Goal: Task Accomplishment & Management: Complete application form

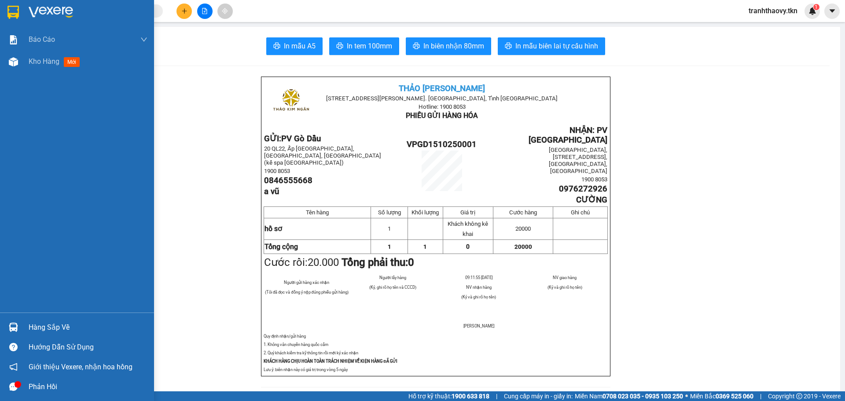
drag, startPoint x: 19, startPoint y: 321, endPoint x: 28, endPoint y: 318, distance: 8.8
click at [19, 321] on div at bounding box center [13, 326] width 15 height 15
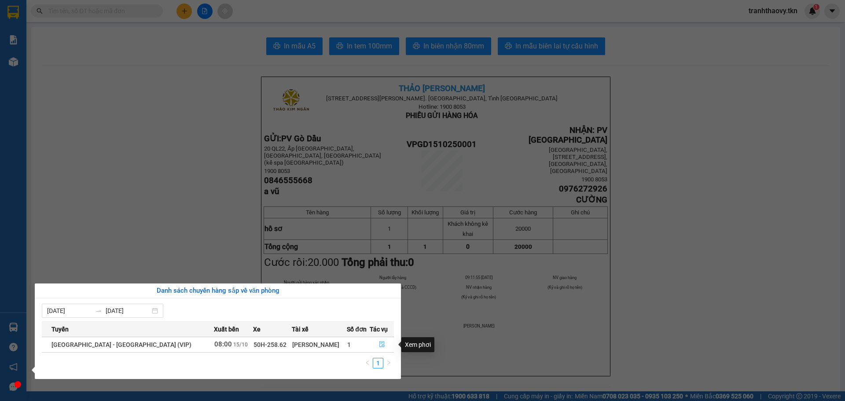
click at [375, 342] on button "button" at bounding box center [381, 344] width 23 height 14
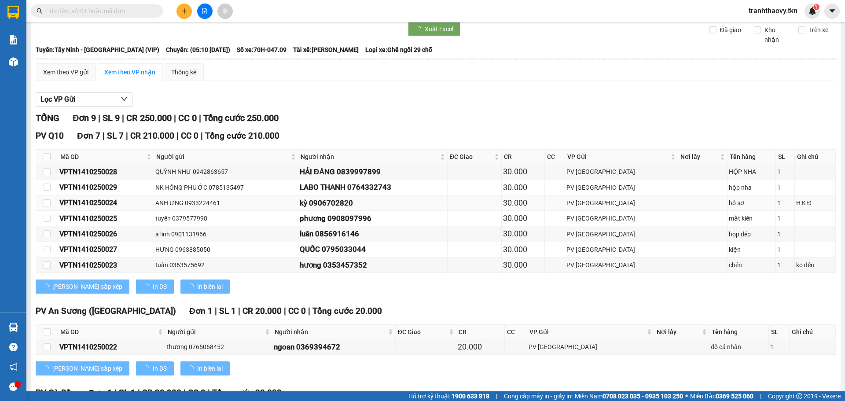
scroll to position [56, 0]
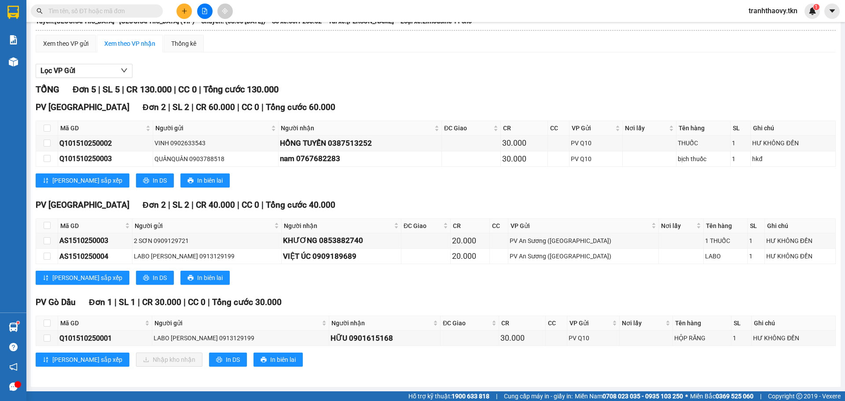
click at [188, 11] on button at bounding box center [183, 11] width 15 height 15
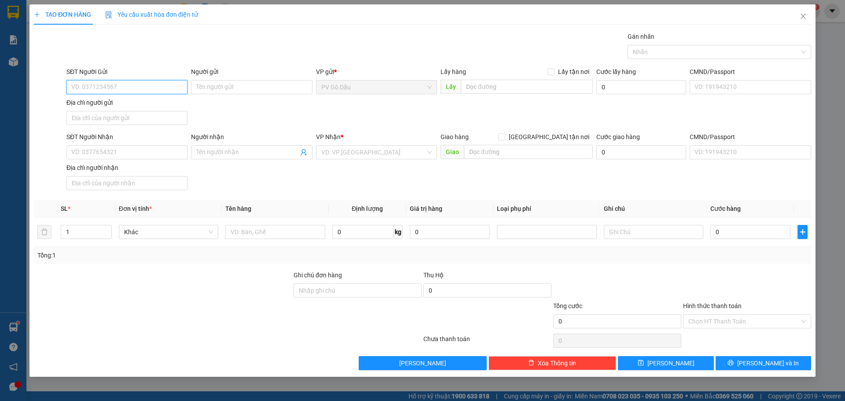
click at [154, 88] on input "SĐT Người Gửi" at bounding box center [126, 87] width 121 height 14
click at [122, 87] on input "SĐT Người Gửi" at bounding box center [126, 87] width 121 height 14
click at [116, 87] on input "SĐT Người Gửi" at bounding box center [126, 87] width 121 height 14
type input "0985154556"
click at [235, 81] on input "Người gửi" at bounding box center [251, 87] width 121 height 14
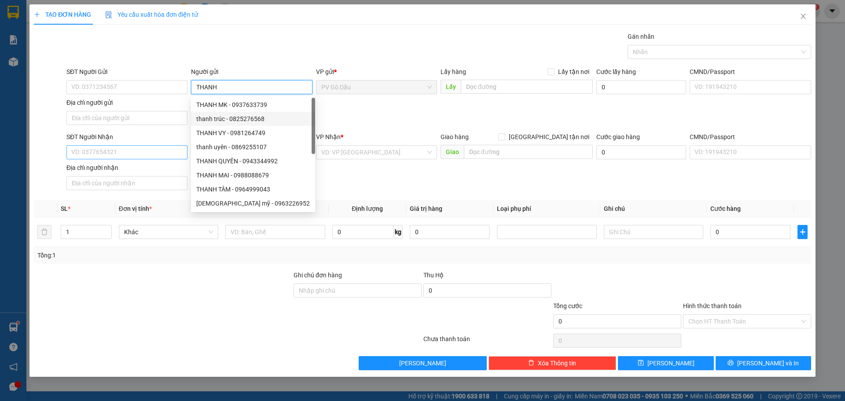
type input "THANH"
click at [154, 146] on input "SĐT Người Nhận" at bounding box center [126, 152] width 121 height 14
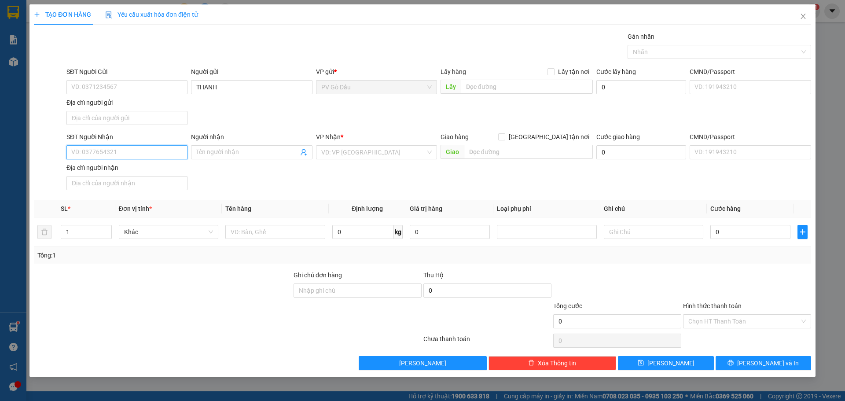
click at [137, 152] on input "SĐT Người Nhận" at bounding box center [126, 152] width 121 height 14
type input "0908376246"
click at [253, 154] on input "Người nhận" at bounding box center [247, 152] width 102 height 10
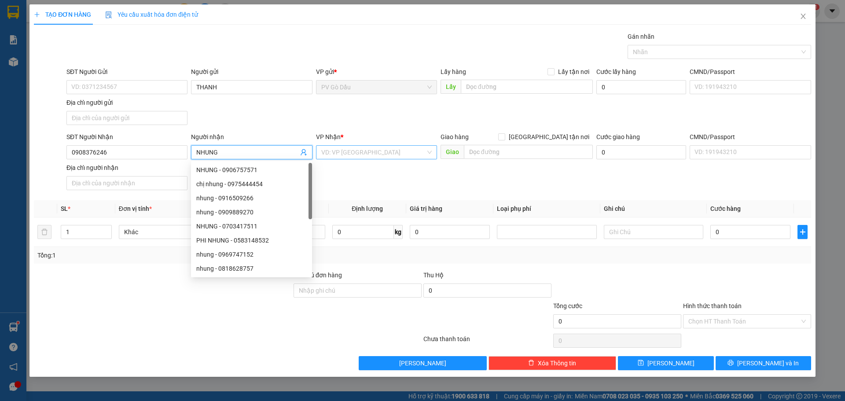
type input "NHUNG"
click at [354, 154] on input "search" at bounding box center [373, 152] width 104 height 13
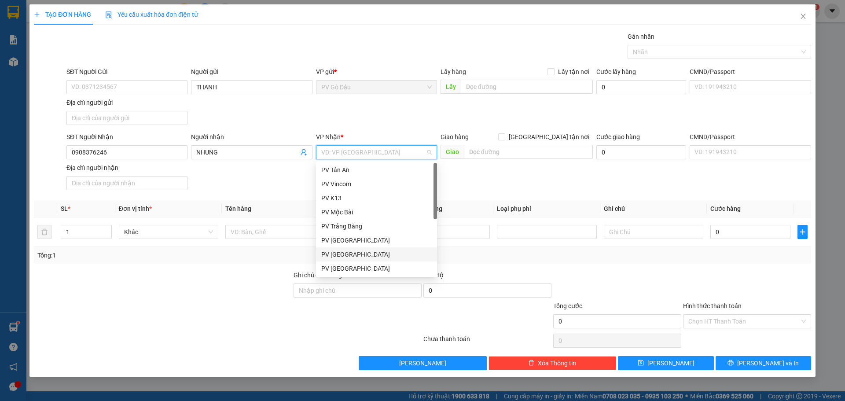
scroll to position [56, 0]
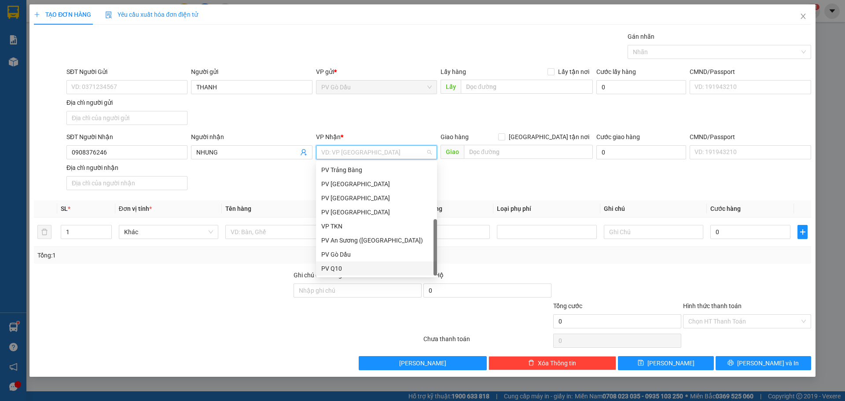
click at [344, 265] on div "PV Q10" at bounding box center [376, 268] width 110 height 10
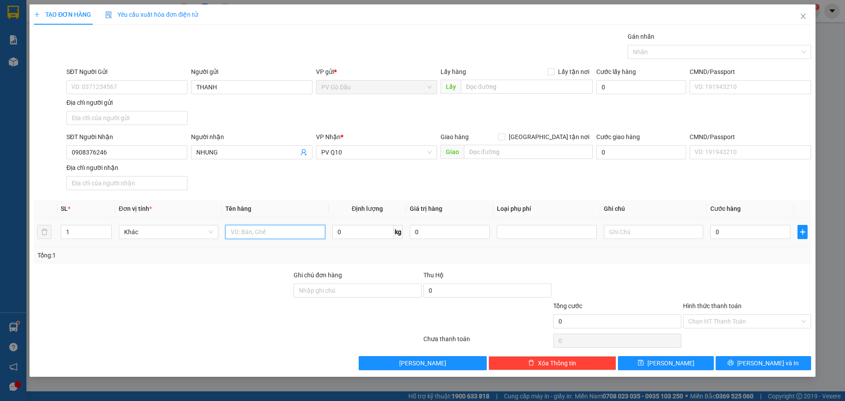
click at [271, 232] on input "text" at bounding box center [274, 232] width 99 height 14
type input "BALO + BỊCH ĐỒ"
click at [732, 233] on input "0" at bounding box center [750, 232] width 80 height 14
click at [746, 314] on div "Chọn HT Thanh Toán" at bounding box center [747, 321] width 128 height 14
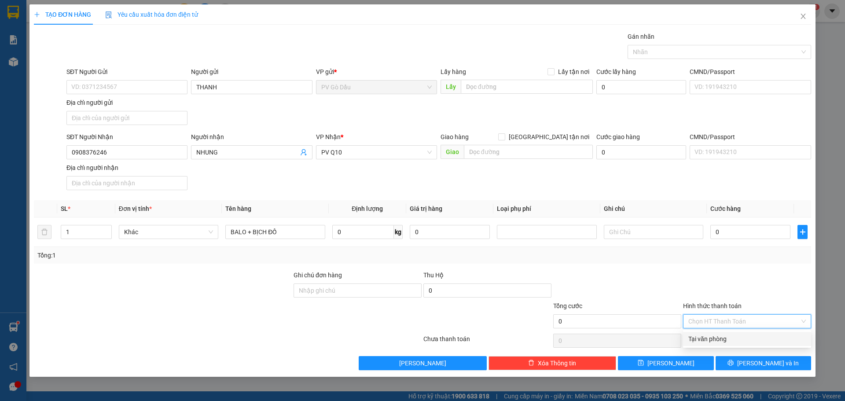
click at [734, 337] on div "Tại văn phòng" at bounding box center [746, 339] width 117 height 10
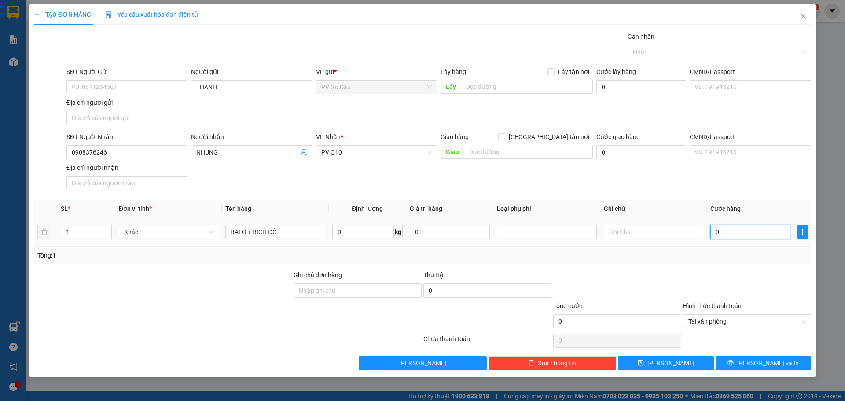
click at [727, 230] on input "0" at bounding box center [750, 232] width 80 height 14
type input "006"
type input "6"
type input "0.060"
type input "60"
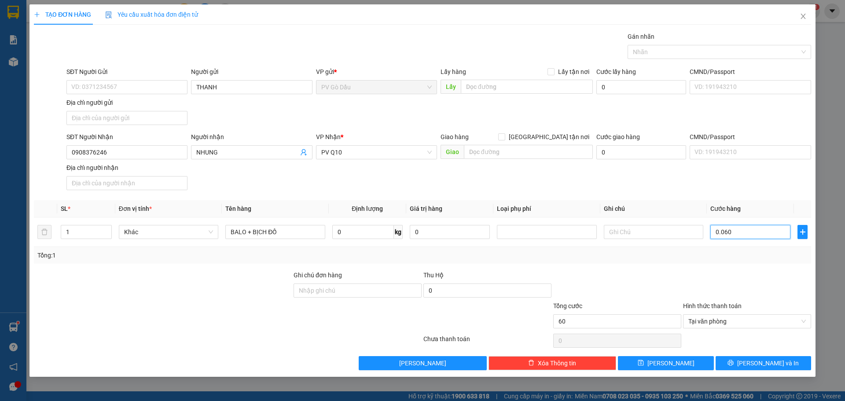
type input "00.600"
type input "600"
type input "0.006.000"
type input "6.000"
type input "0.000.060.000"
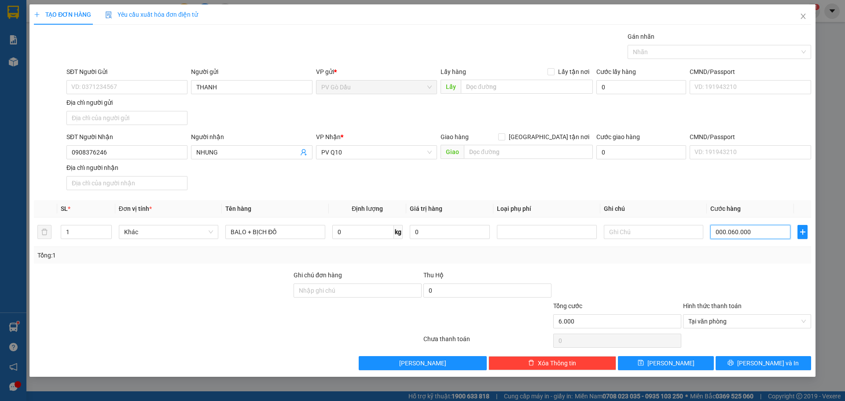
type input "60.000"
click at [693, 273] on div at bounding box center [747, 285] width 130 height 31
click at [758, 365] on span "[PERSON_NAME] và In" at bounding box center [768, 363] width 62 height 10
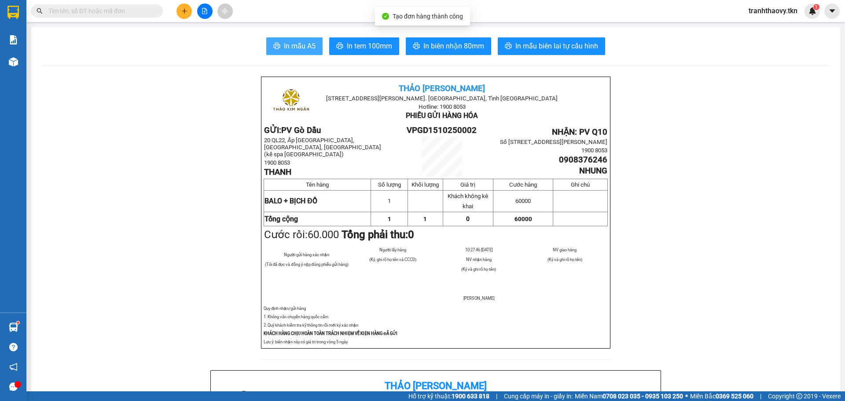
click at [295, 47] on span "In mẫu A5" at bounding box center [300, 45] width 32 height 11
click at [307, 54] on button "In mẫu A5" at bounding box center [294, 46] width 56 height 18
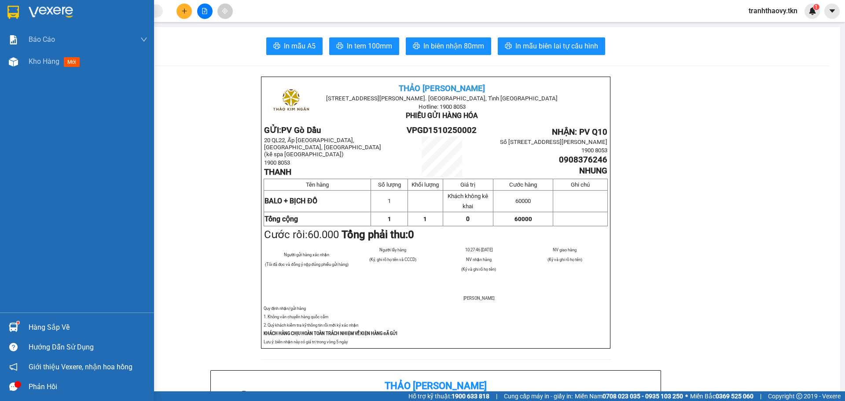
click at [93, 313] on div "Hàng sắp về Hướng dẫn sử dụng Giới thiệu Vexere, nhận hoa hồng Phản hồi" at bounding box center [77, 354] width 154 height 84
click at [73, 326] on div "Hàng sắp về" at bounding box center [88, 327] width 119 height 13
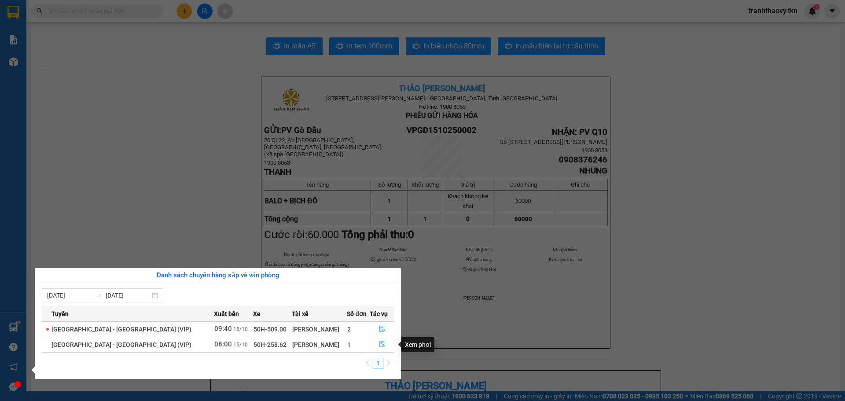
click at [379, 344] on icon "file-done" at bounding box center [381, 344] width 5 height 6
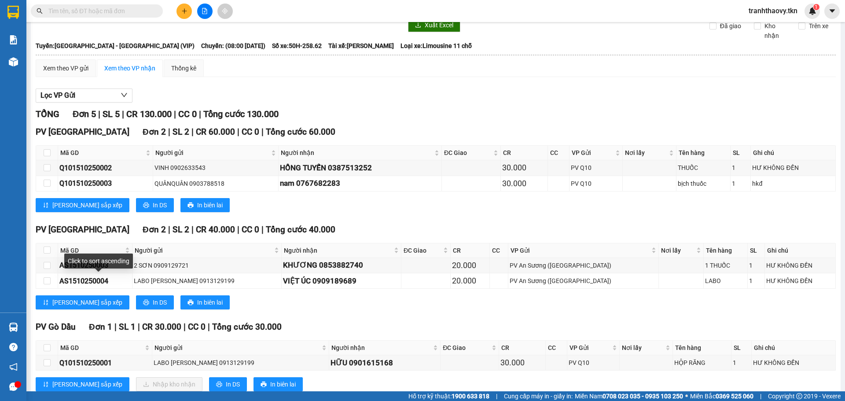
scroll to position [56, 0]
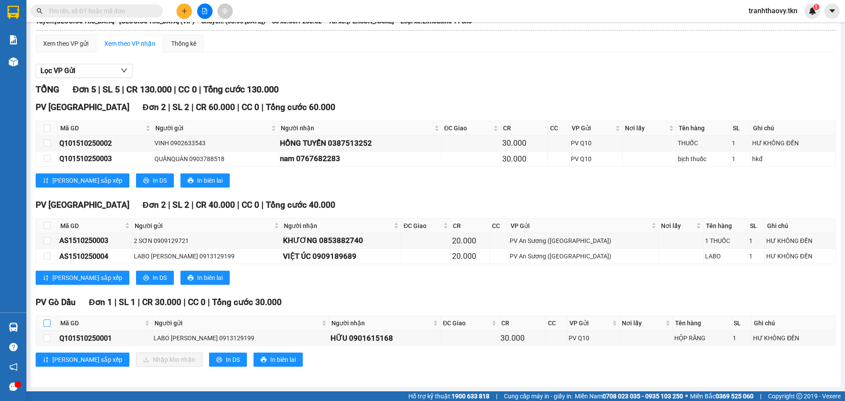
click at [50, 323] on input "checkbox" at bounding box center [47, 322] width 7 height 7
checkbox input "true"
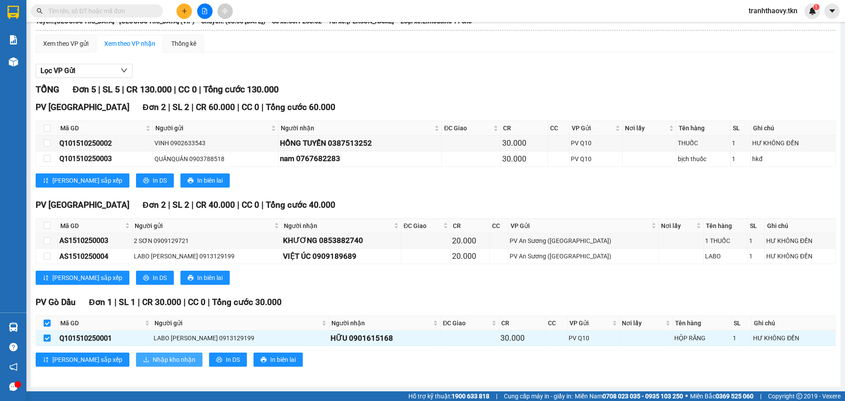
click at [153, 356] on span "Nhập kho nhận" at bounding box center [174, 360] width 43 height 10
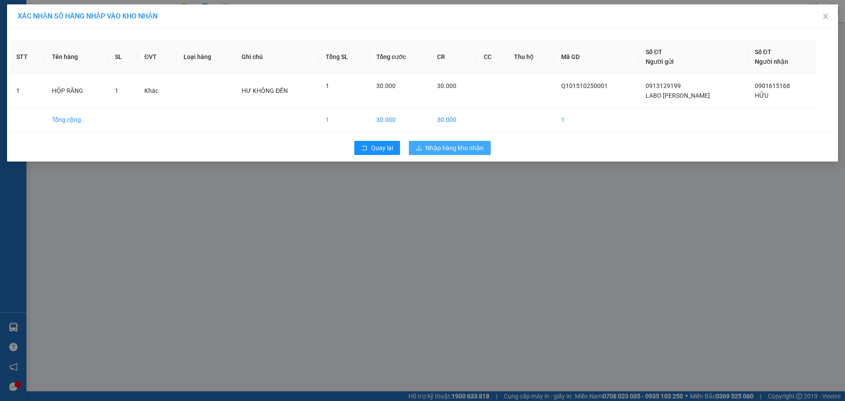
click at [456, 147] on span "Nhập hàng kho nhận" at bounding box center [454, 148] width 58 height 10
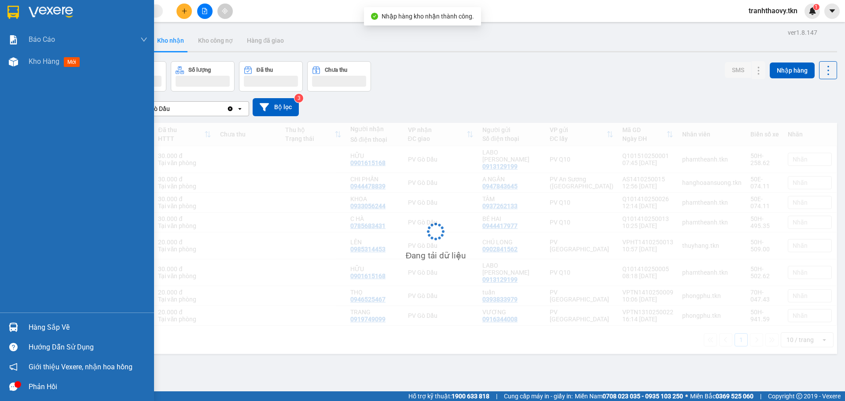
click at [29, 325] on div "Hàng sắp về" at bounding box center [88, 327] width 119 height 13
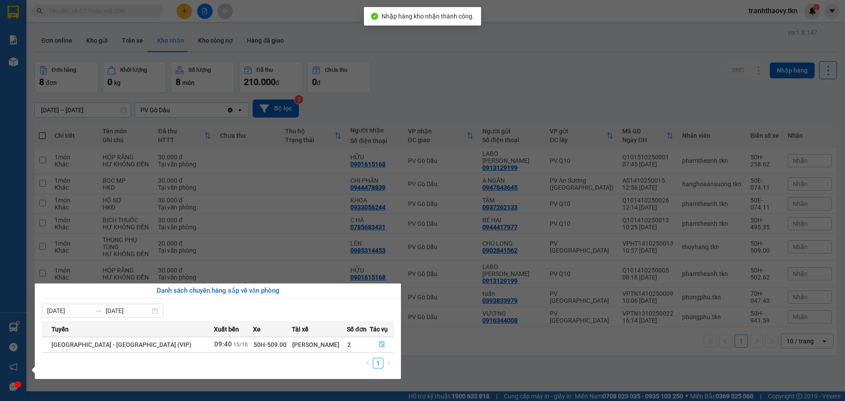
click at [302, 250] on section "Kết quả tìm kiếm ( 0 ) Bộ lọc No Data tranhthaovy.tkn 1 Báo cáo Mẫu 1: Báo cáo …" at bounding box center [422, 200] width 845 height 401
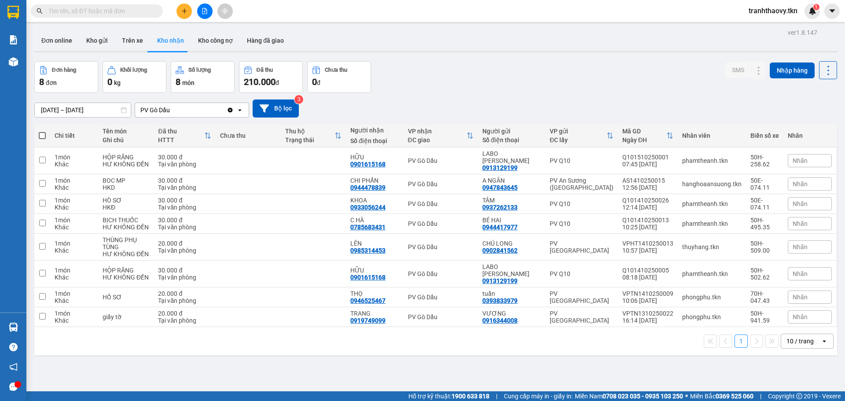
click at [704, 88] on div "Đơn hàng 8 đơn Khối lượng 0 kg Số lượng 8 món Đã thu 210.000 đ Chưa thu 0 đ SMS…" at bounding box center [435, 77] width 802 height 32
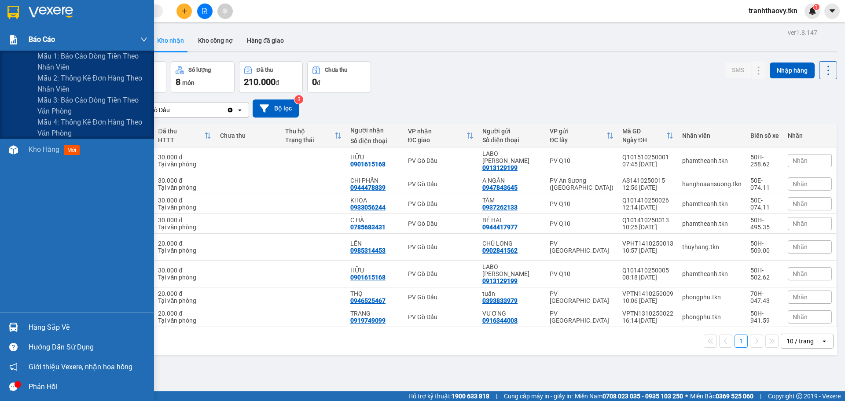
click at [20, 47] on div at bounding box center [13, 39] width 15 height 15
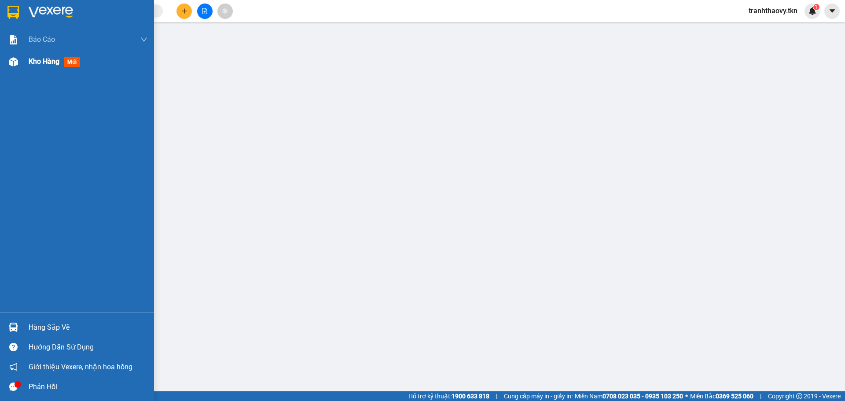
click at [52, 69] on div "Kho hàng mới" at bounding box center [88, 62] width 119 height 22
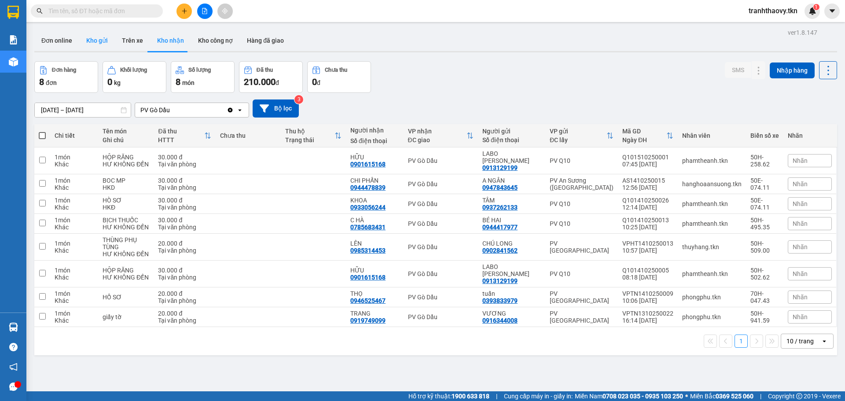
click at [79, 39] on button "Kho gửi" at bounding box center [97, 40] width 36 height 21
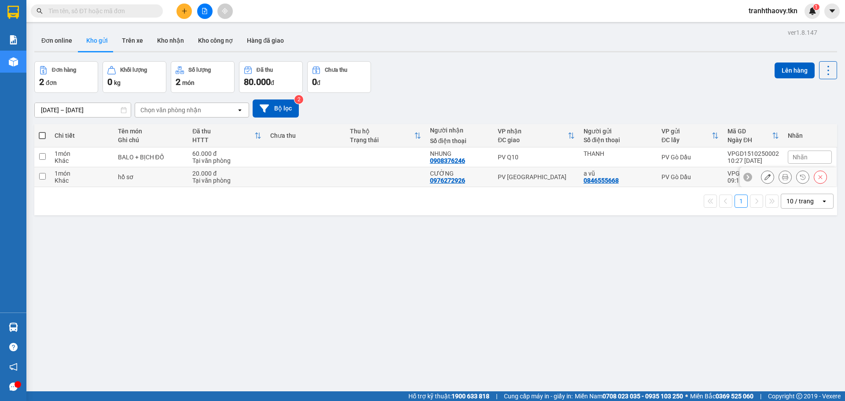
click at [338, 172] on td at bounding box center [306, 177] width 80 height 20
checkbox input "true"
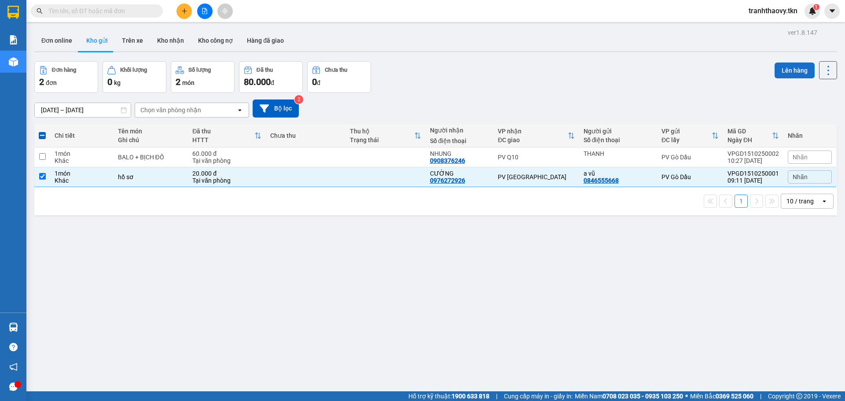
click at [804, 67] on button "Lên hàng" at bounding box center [794, 70] width 40 height 16
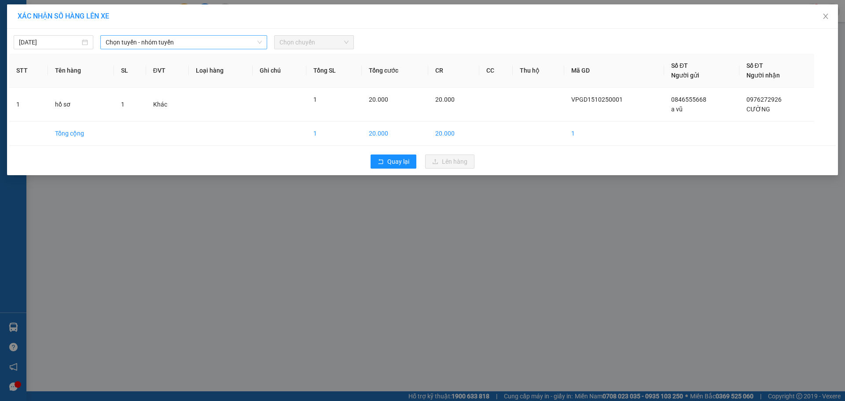
click at [231, 46] on span "Chọn tuyến - nhóm tuyến" at bounding box center [184, 42] width 156 height 13
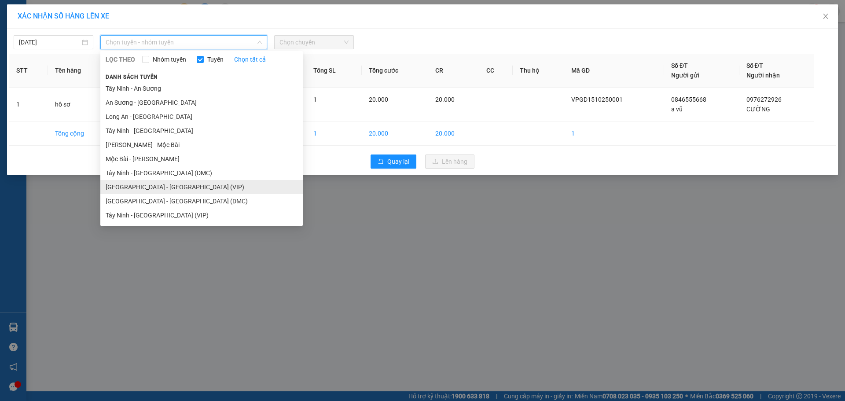
click at [173, 185] on li "[GEOGRAPHIC_DATA] - [GEOGRAPHIC_DATA] (VIP)" at bounding box center [201, 187] width 202 height 14
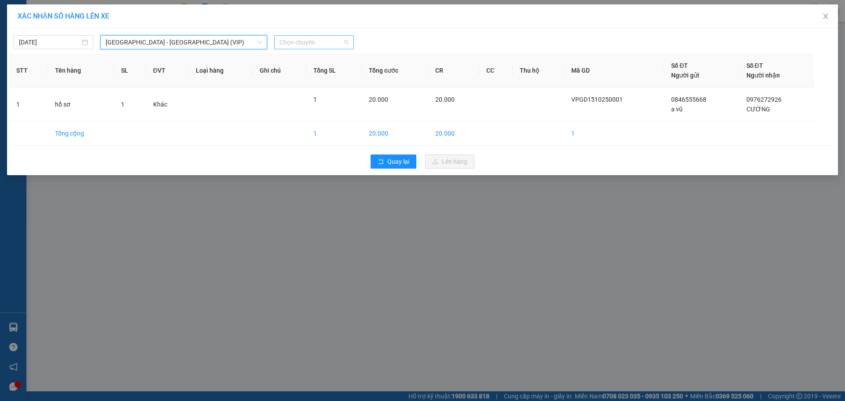
click at [303, 42] on span "Chọn chuyến" at bounding box center [313, 42] width 69 height 13
type input "25862"
click at [325, 58] on div "08:00 - 50H-258.62" at bounding box center [313, 60] width 69 height 10
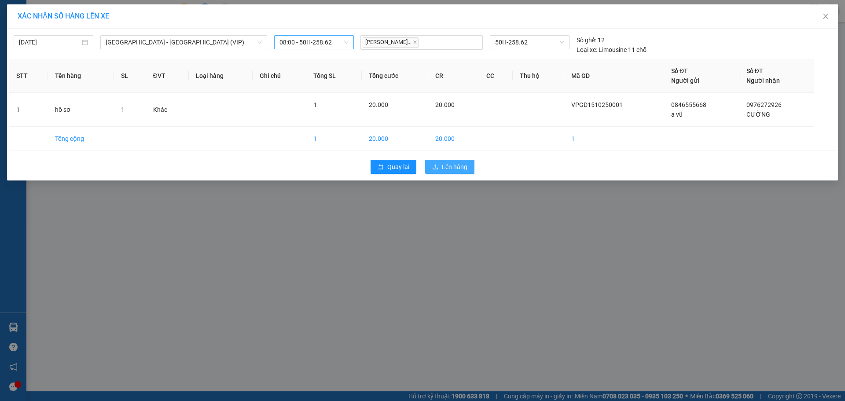
click at [448, 168] on span "Lên hàng" at bounding box center [455, 167] width 26 height 10
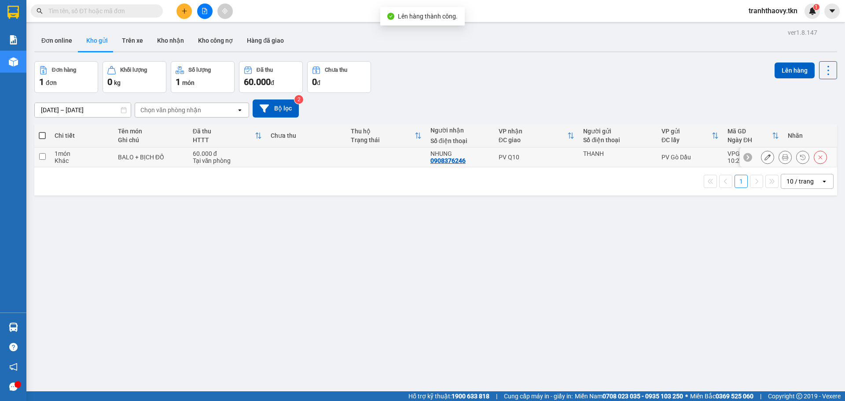
click at [153, 154] on div "BALO + BỊCH ĐỒ" at bounding box center [151, 157] width 66 height 7
checkbox input "true"
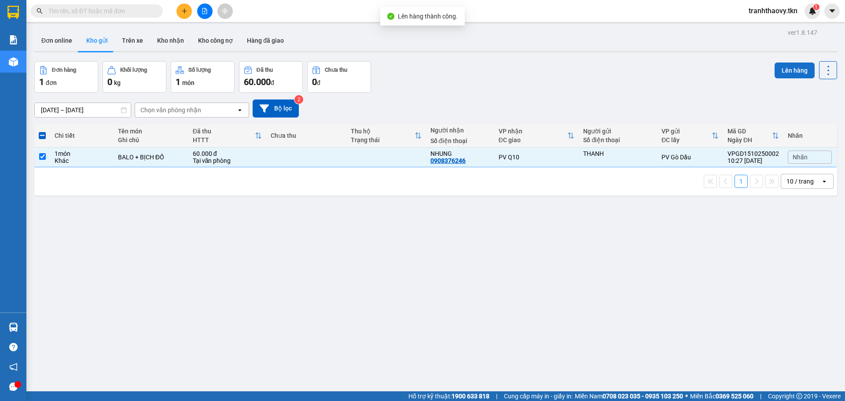
click at [777, 69] on button "Lên hàng" at bounding box center [794, 70] width 40 height 16
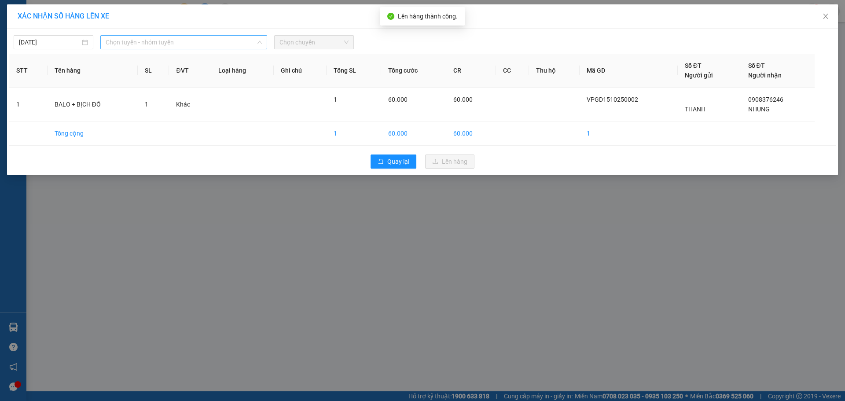
click at [212, 48] on span "Chọn tuyến - nhóm tuyến" at bounding box center [184, 42] width 156 height 13
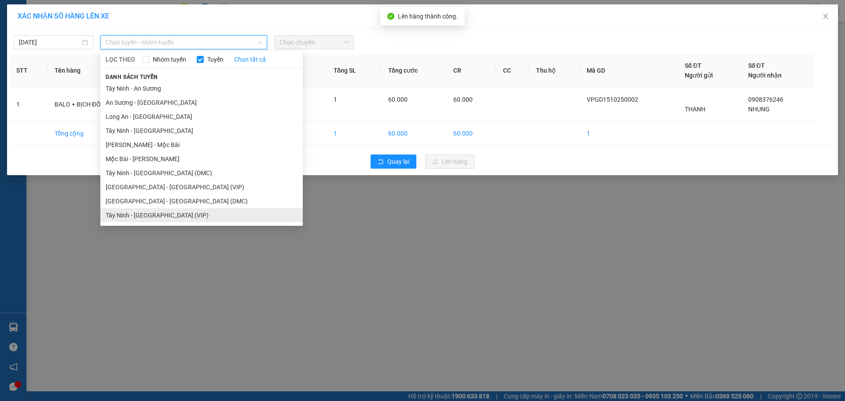
click at [145, 215] on li "Tây Ninh - [GEOGRAPHIC_DATA] (VIP)" at bounding box center [201, 215] width 202 height 14
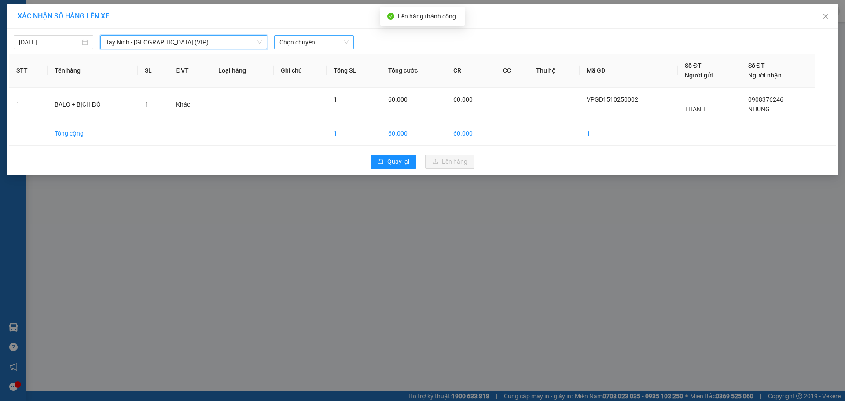
click at [303, 37] on span "Chọn chuyến" at bounding box center [313, 42] width 69 height 13
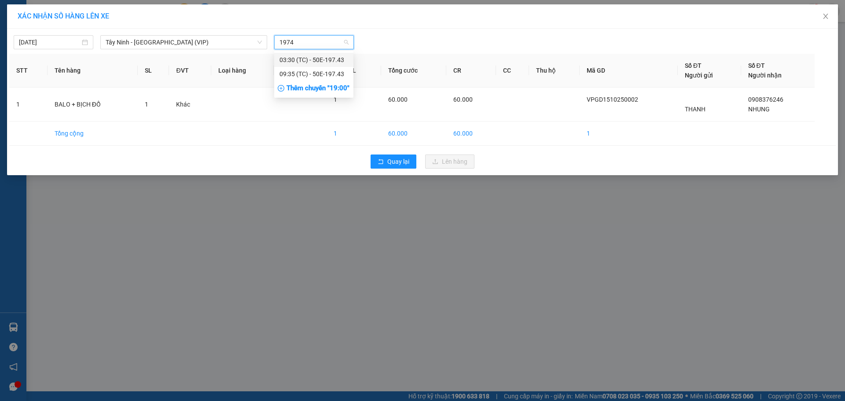
type input "19743"
click at [306, 71] on div "09:35 (TC) - 50E-197.43" at bounding box center [313, 74] width 69 height 10
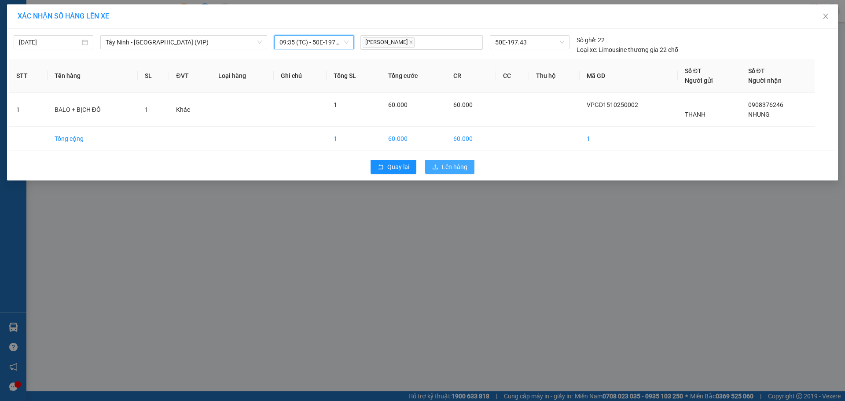
click at [453, 165] on span "Lên hàng" at bounding box center [455, 167] width 26 height 10
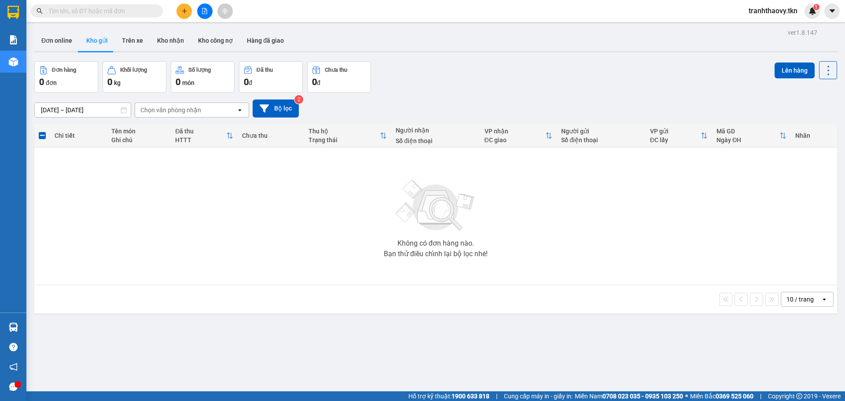
click at [755, 120] on div "[DATE] – [DATE] Press the down arrow key to interact with the calendar and sele…" at bounding box center [435, 108] width 802 height 31
click at [673, 51] on div "Đơn online Kho gửi Trên xe Kho nhận Kho công nợ Hàng đã giao" at bounding box center [435, 41] width 802 height 23
drag, startPoint x: 721, startPoint y: 216, endPoint x: 714, endPoint y: 208, distance: 10.9
click at [721, 216] on div "Không có đơn hàng nào. Bạn thử điều chỉnh lại bộ lọc nhé!" at bounding box center [436, 216] width 794 height 132
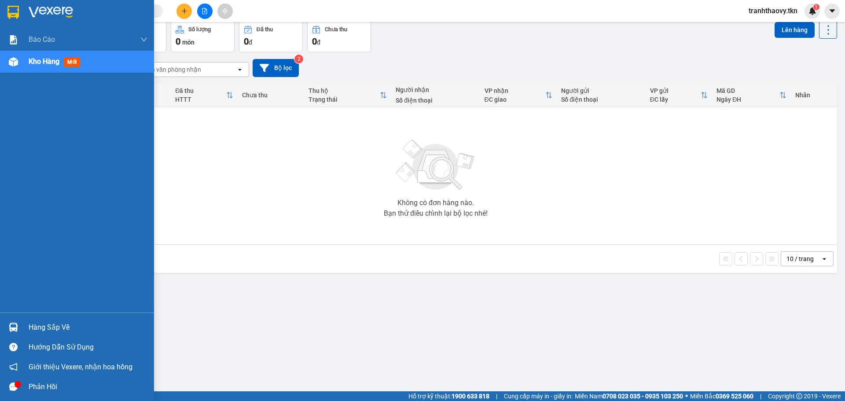
click at [25, 311] on div "Báo cáo Mẫu 1: Báo cáo dòng tiền theo nhân viên Mẫu 2: Thống kê đơn hàng theo n…" at bounding box center [77, 171] width 154 height 284
click at [39, 330] on div "Hàng sắp về" at bounding box center [88, 327] width 119 height 13
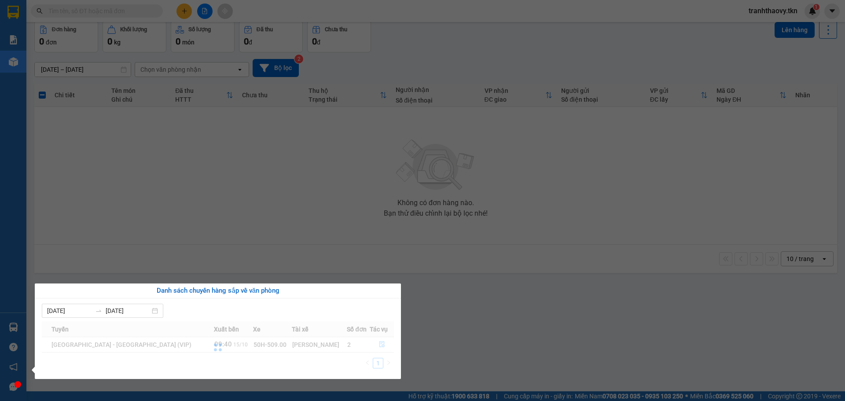
click at [355, 203] on section "Kết quả tìm kiếm ( 0 ) Bộ lọc No Data tranhthaovy.tkn 1 Báo cáo Mẫu 1: Báo cáo …" at bounding box center [422, 200] width 845 height 401
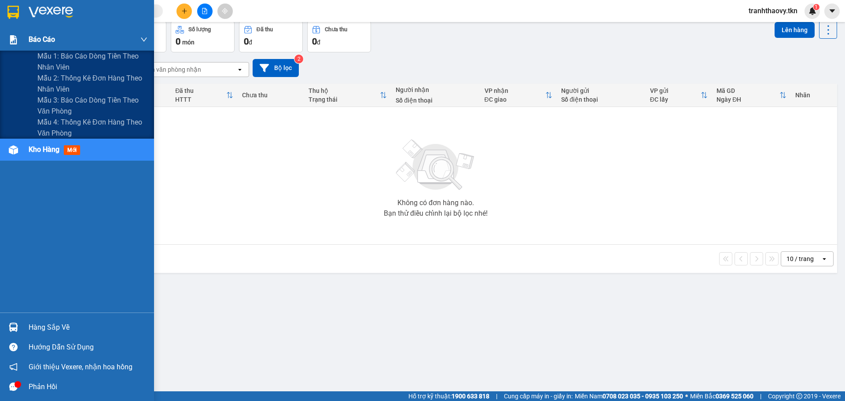
click at [10, 41] on img at bounding box center [13, 39] width 9 height 9
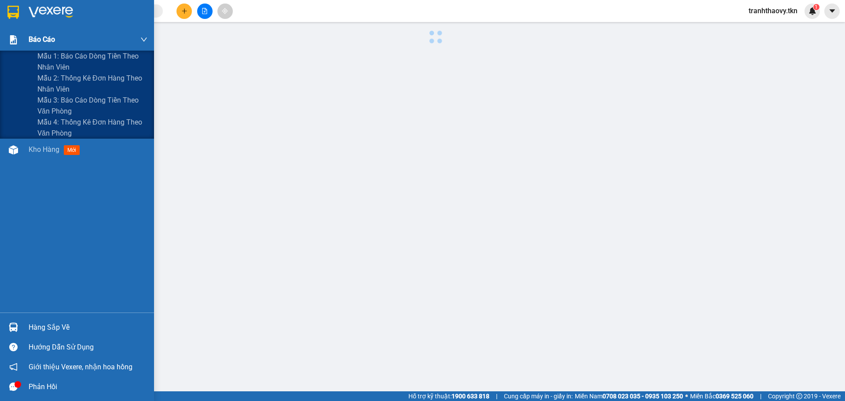
scroll to position [36, 0]
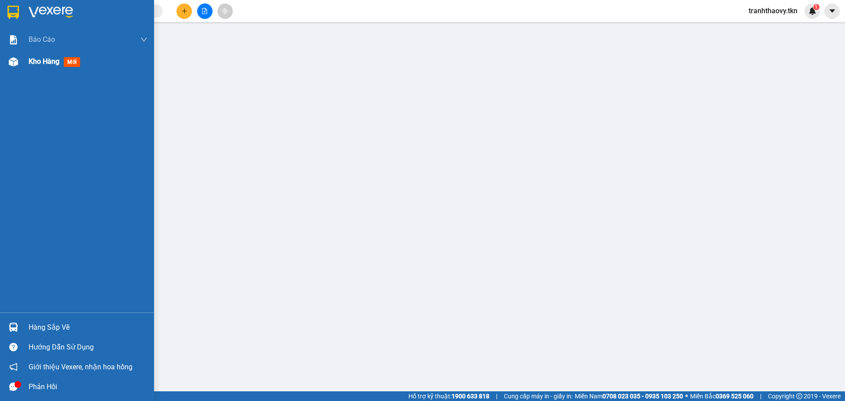
click at [86, 61] on div "Kho hàng mới" at bounding box center [88, 62] width 119 height 22
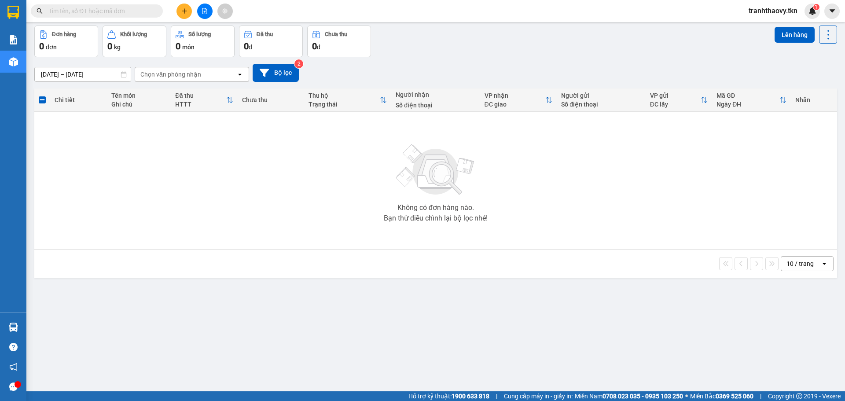
click at [216, 152] on div "Không có đơn hàng nào. Bạn thử điều chỉnh lại bộ lọc nhé!" at bounding box center [436, 180] width 794 height 132
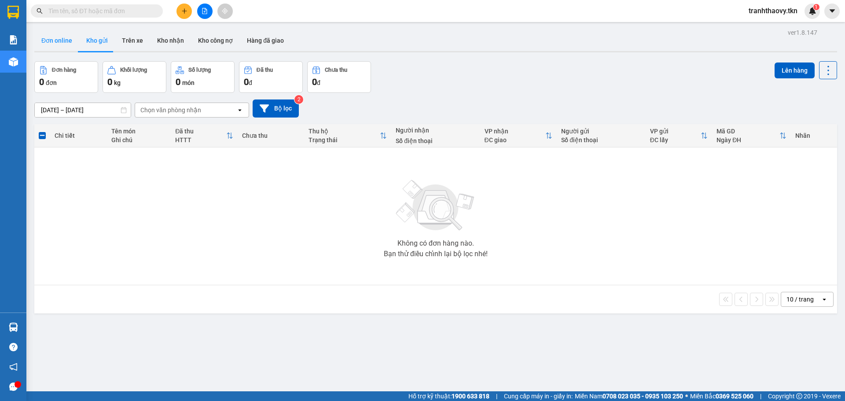
click at [63, 46] on button "Đơn online" at bounding box center [56, 40] width 45 height 21
type input "[DATE] – [DATE]"
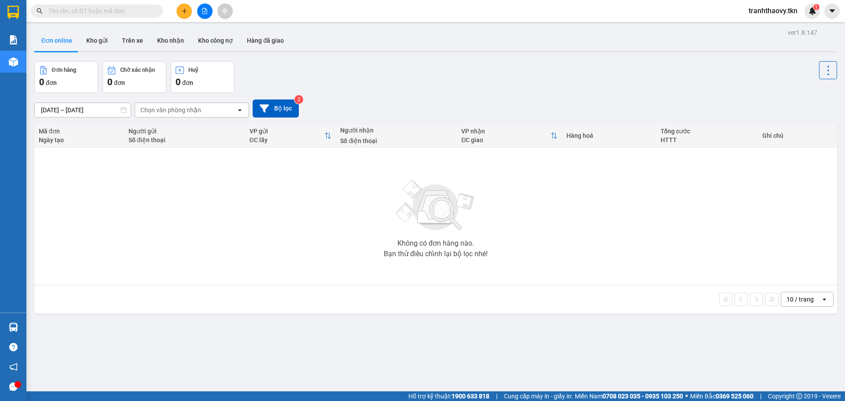
click at [148, 52] on div "Đơn online Kho gửi Trên xe Kho nhận Kho công nợ Hàng đã giao" at bounding box center [435, 41] width 802 height 23
click at [135, 49] on button "Trên xe" at bounding box center [132, 40] width 35 height 21
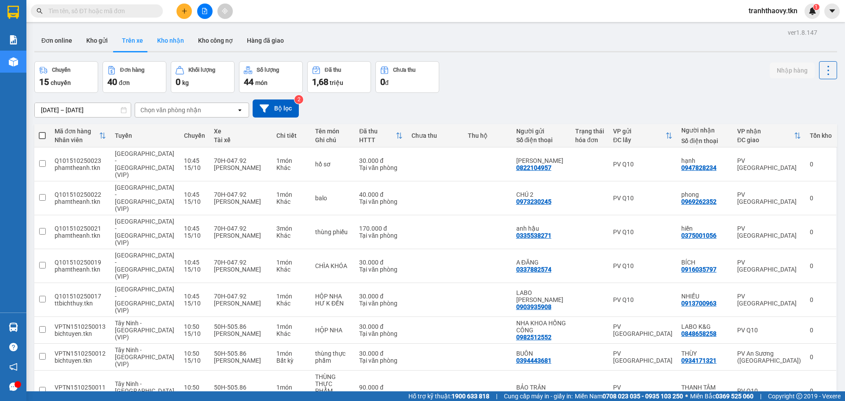
click at [163, 45] on button "Kho nhận" at bounding box center [170, 40] width 41 height 21
type input "[DATE] – [DATE]"
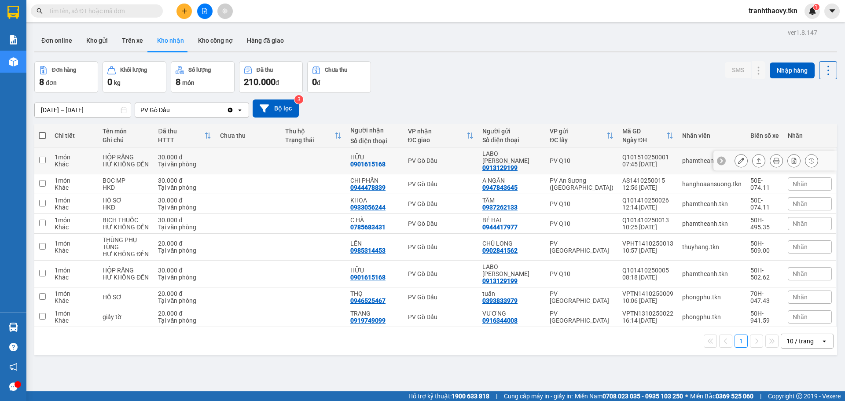
click at [281, 156] on td at bounding box center [248, 160] width 65 height 27
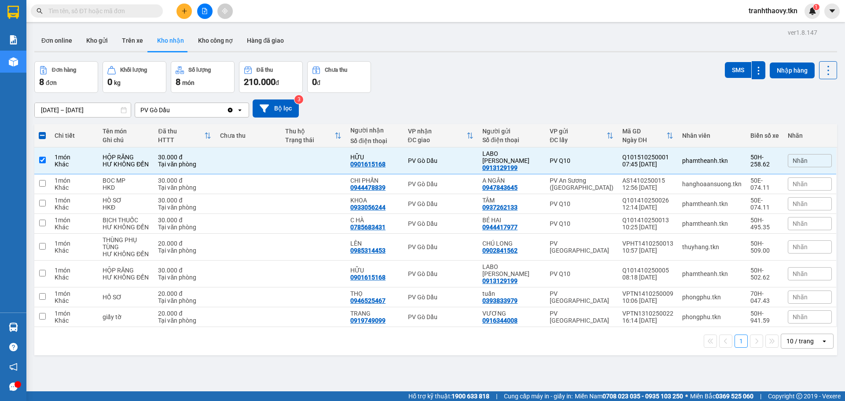
click at [736, 55] on div "ver 1.8.147 Đơn online Kho gửi Trên xe Kho nhận Kho công nợ Hàng đã giao Đơn hà…" at bounding box center [435, 226] width 809 height 401
click at [732, 62] on div "SMS" at bounding box center [745, 70] width 40 height 18
click at [730, 63] on button "SMS" at bounding box center [738, 70] width 26 height 16
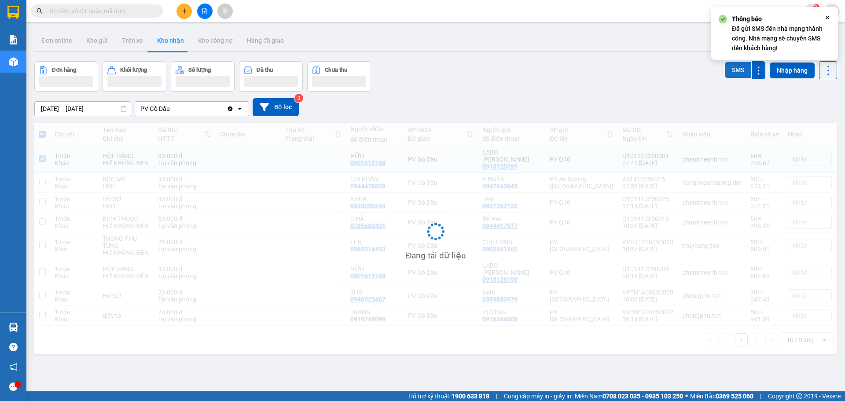
click at [730, 63] on button "SMS" at bounding box center [738, 70] width 26 height 16
click at [730, 63] on button "SMS" at bounding box center [738, 71] width 26 height 18
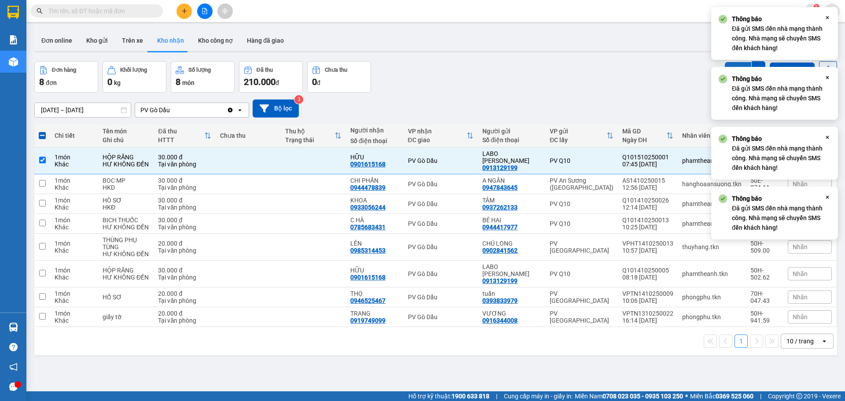
click at [730, 63] on button "SMS" at bounding box center [738, 70] width 26 height 16
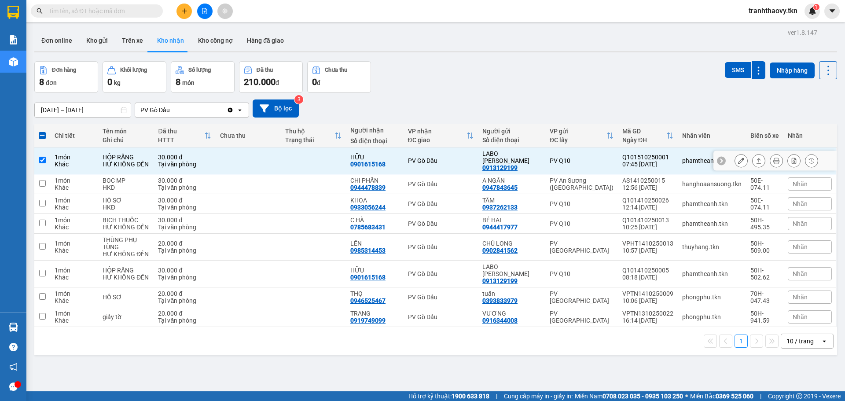
click at [439, 150] on td "PV Gò Dầu" at bounding box center [440, 160] width 74 height 27
checkbox input "false"
